Goal: Consume media (video, audio): Consume media (video, audio)

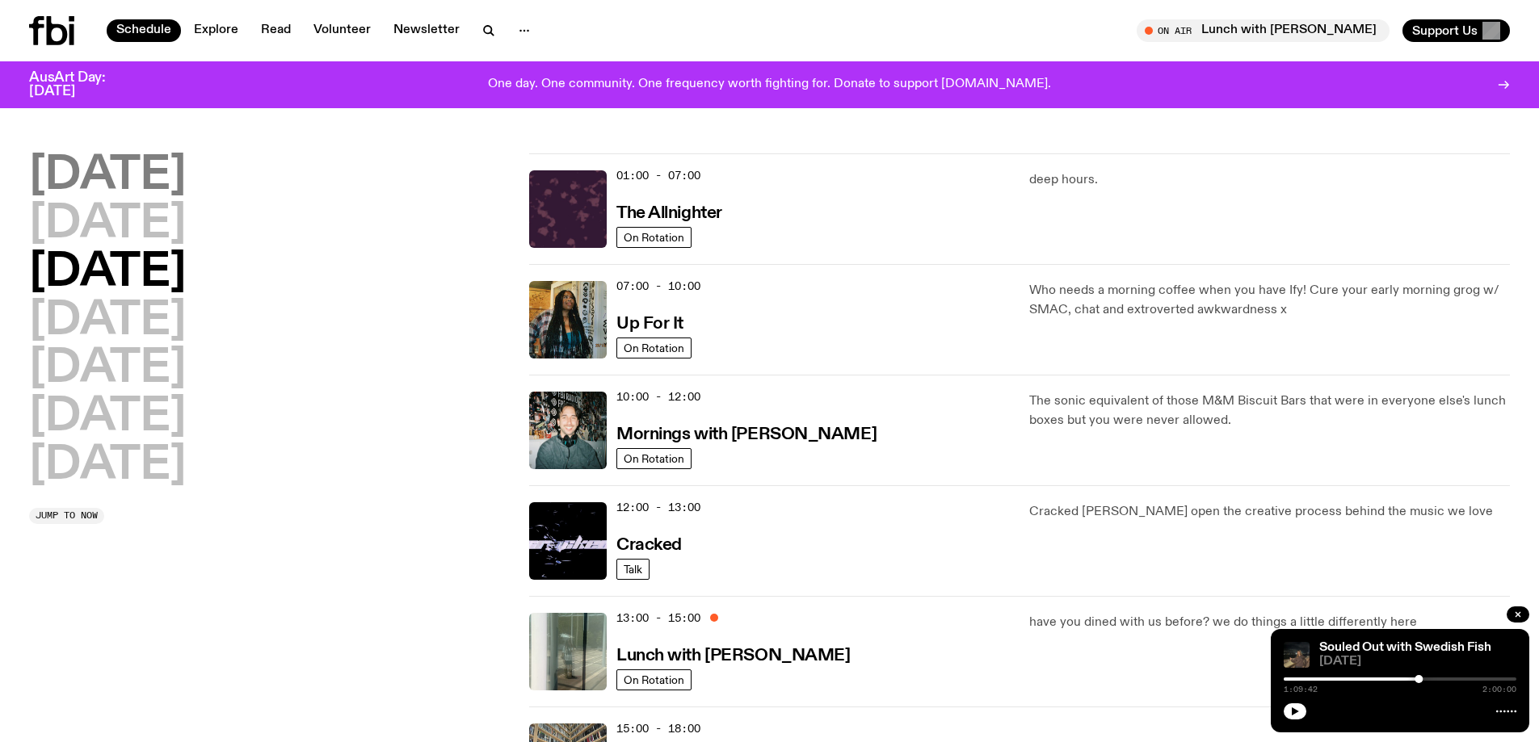
click at [103, 180] on h2 "[DATE]" at bounding box center [107, 175] width 157 height 45
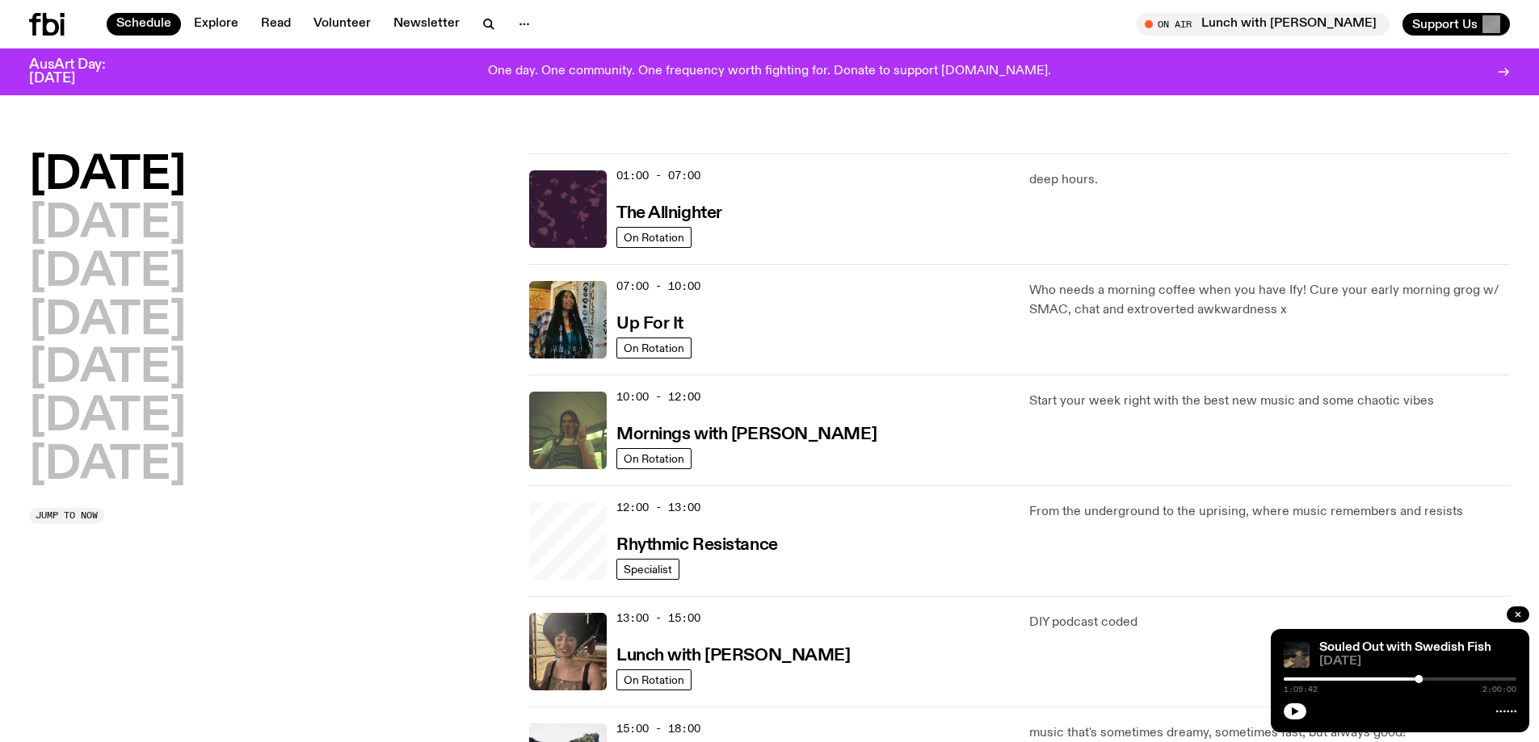
scroll to position [45, 0]
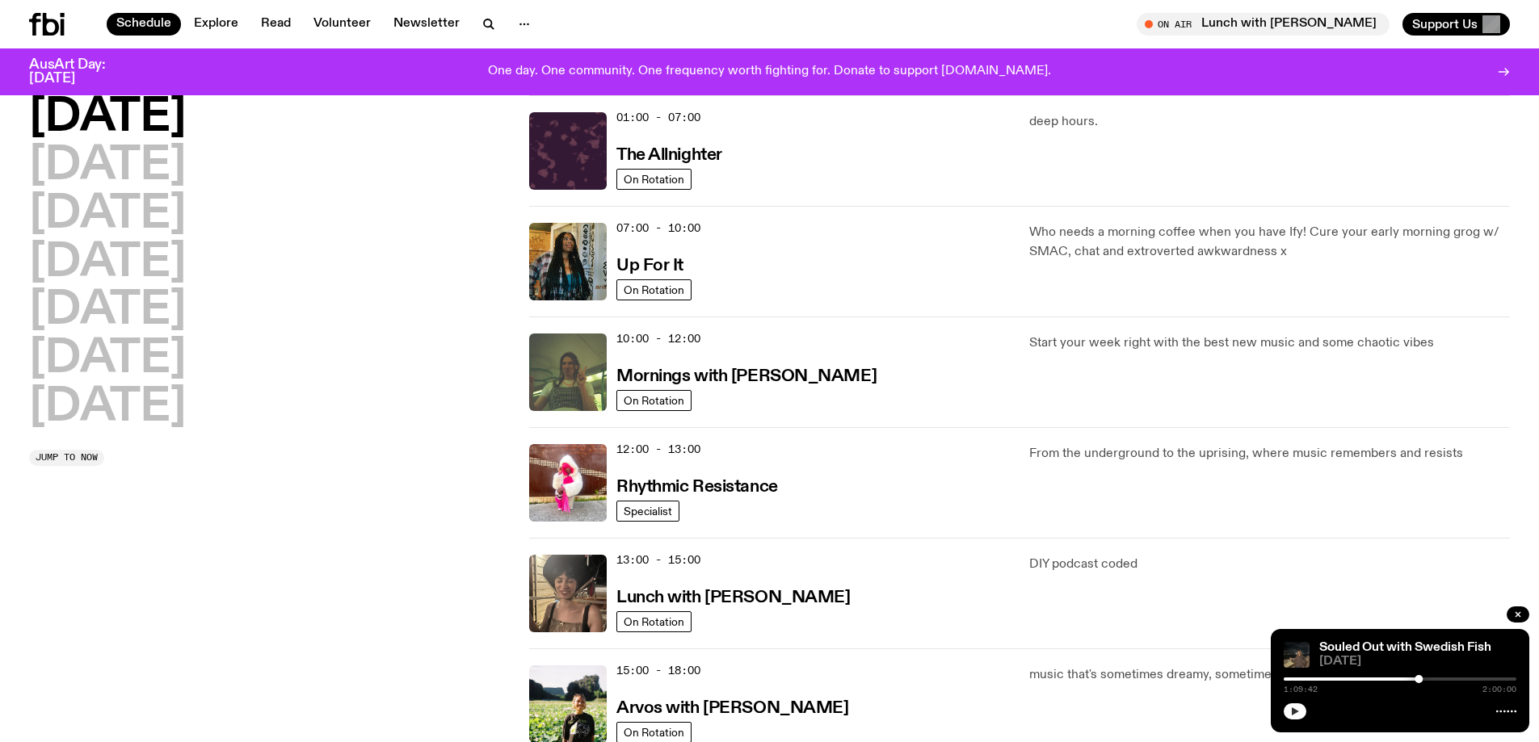
click at [1295, 708] on icon "button" at bounding box center [1295, 712] width 10 height 10
click at [1294, 709] on rect "button" at bounding box center [1292, 712] width 2 height 8
click at [1295, 715] on icon "button" at bounding box center [1295, 712] width 10 height 10
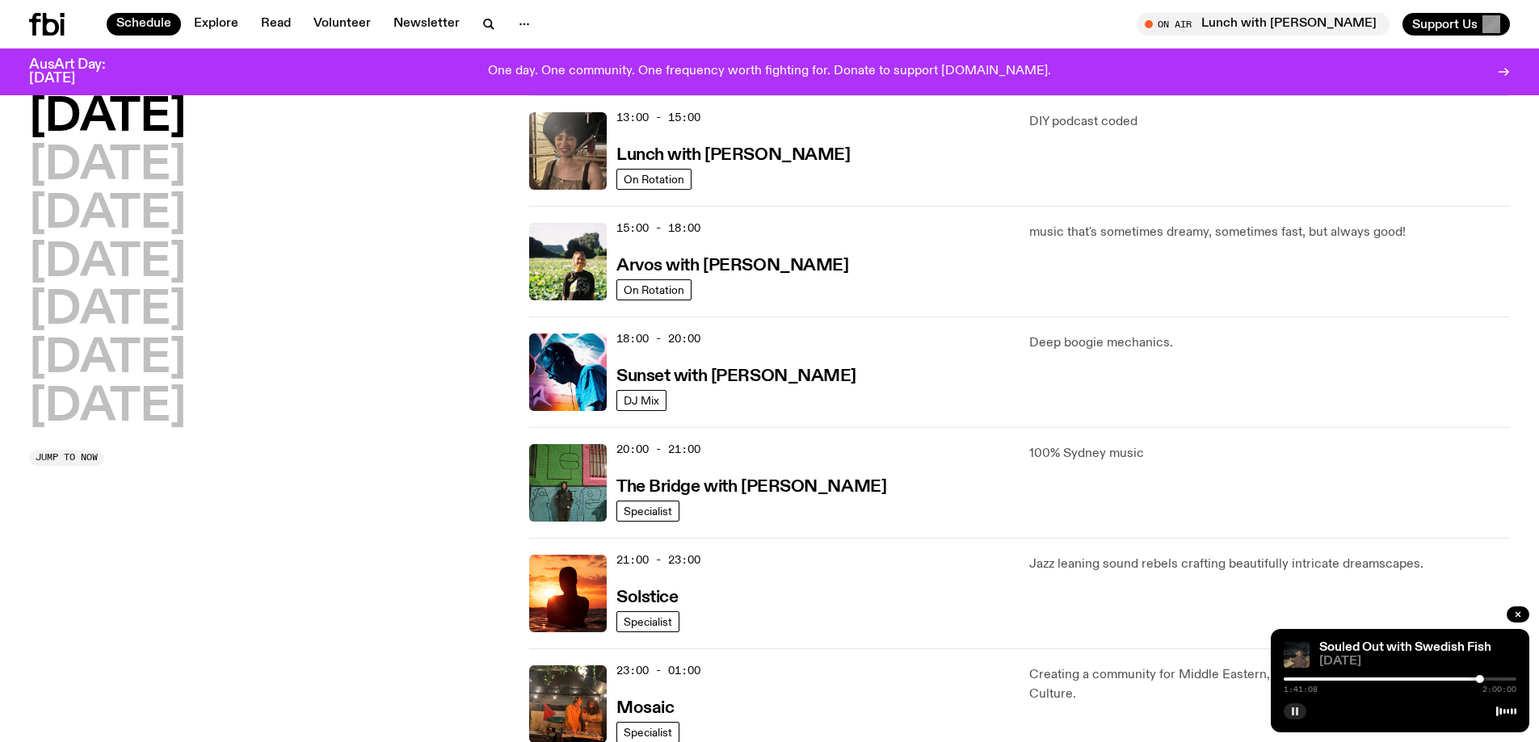
scroll to position [772, 0]
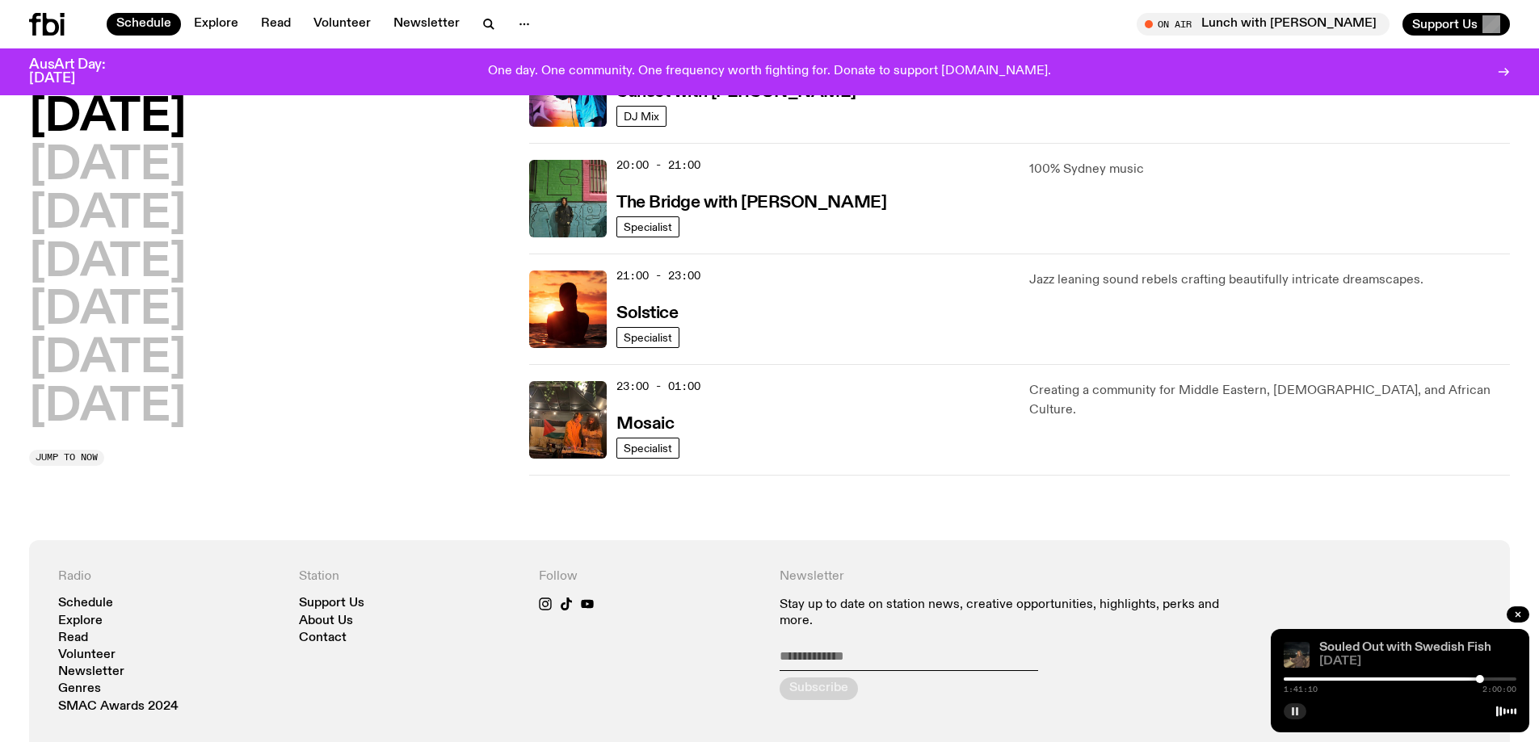
click at [1374, 646] on link "Souled Out with Swedish Fish" at bounding box center [1405, 647] width 172 height 13
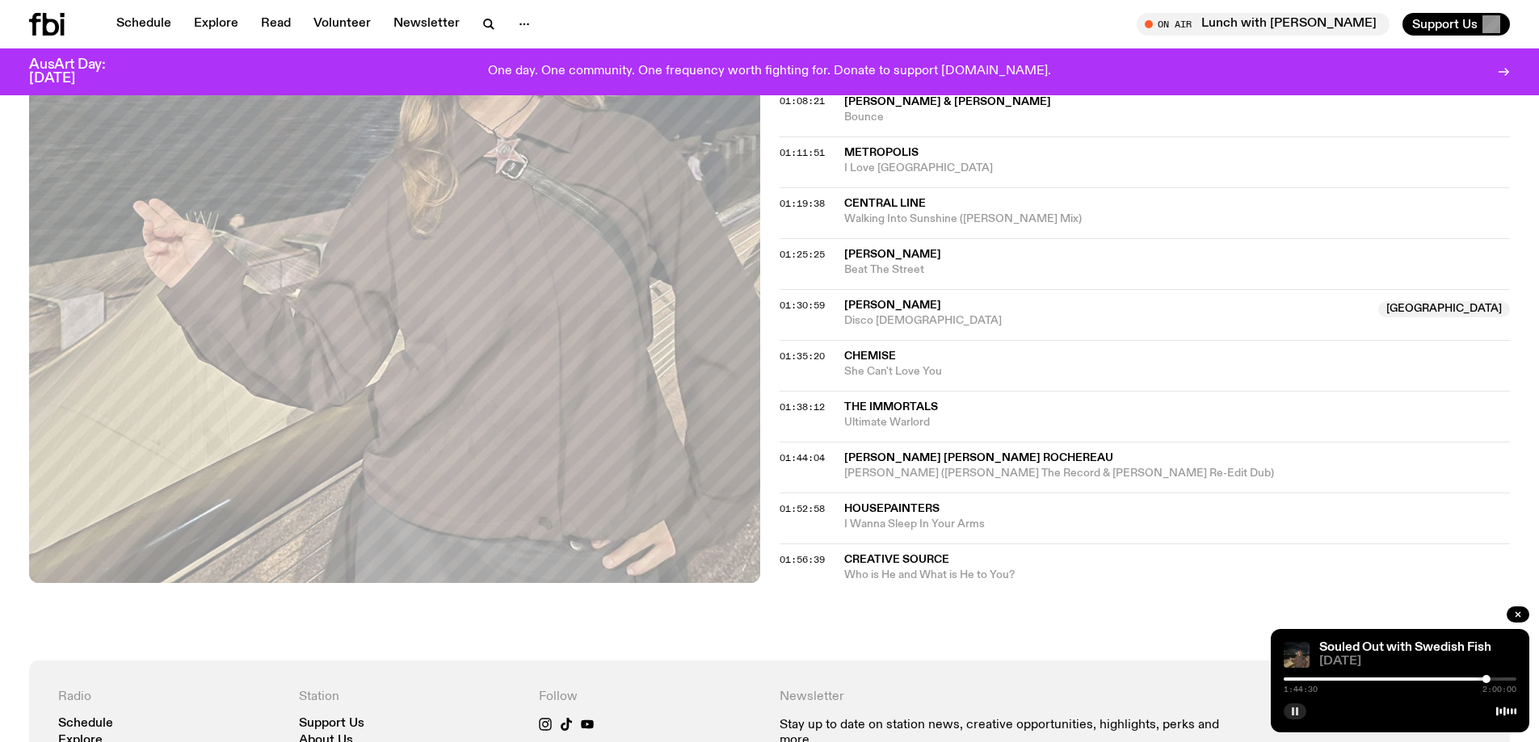
scroll to position [1363, 0]
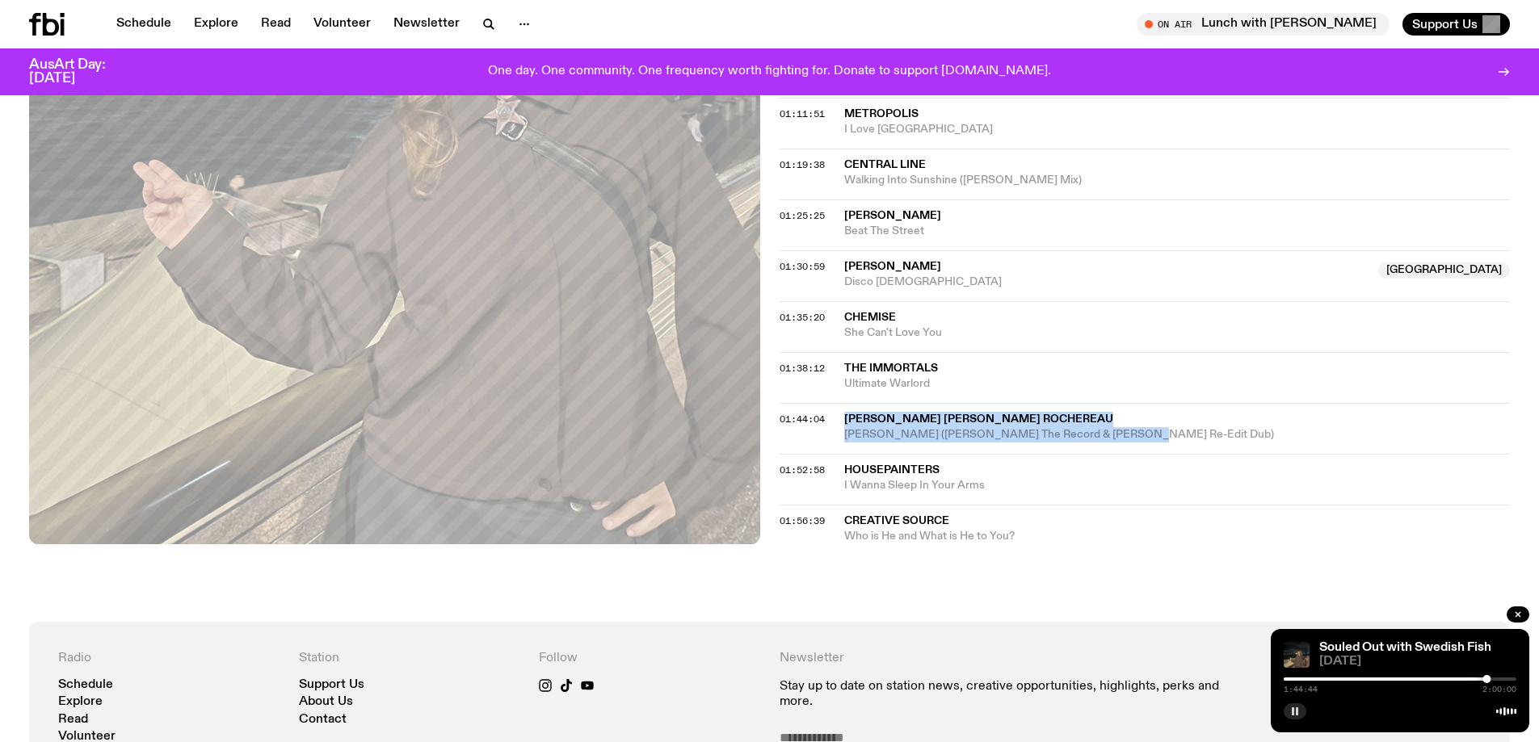
drag, startPoint x: 846, startPoint y: 414, endPoint x: 1112, endPoint y: 433, distance: 267.2
click at [1112, 433] on div "[PERSON_NAME] [PERSON_NAME] Rochereau [PERSON_NAME] ([PERSON_NAME] The Record &…" at bounding box center [1177, 427] width 666 height 31
click at [1293, 707] on icon "button" at bounding box center [1295, 712] width 10 height 10
